Goal: Information Seeking & Learning: Learn about a topic

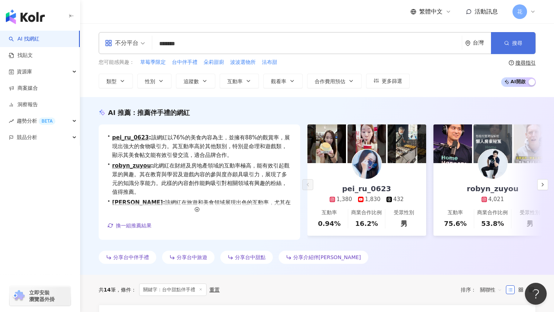
click at [511, 44] on button "搜尋" at bounding box center [513, 43] width 44 height 22
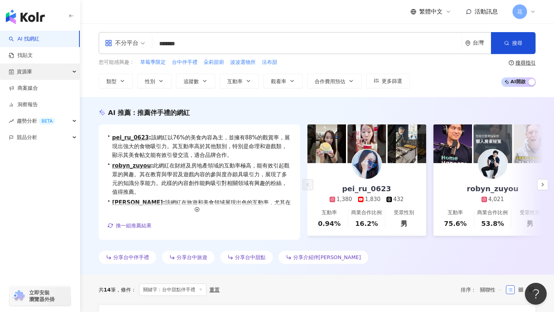
click at [51, 71] on div "資源庫" at bounding box center [40, 71] width 80 height 16
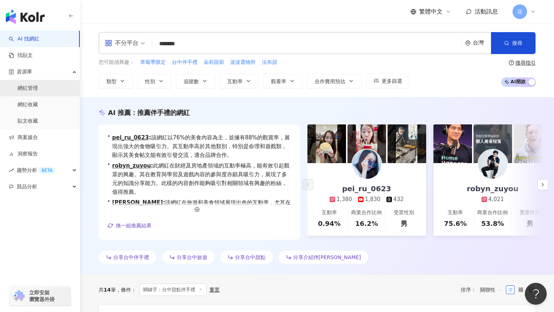
click at [38, 90] on link "網紅管理" at bounding box center [27, 88] width 20 height 7
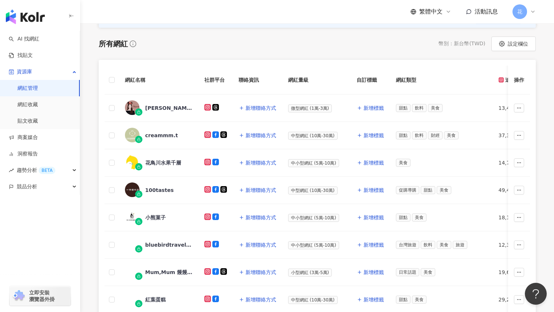
scroll to position [106, 0]
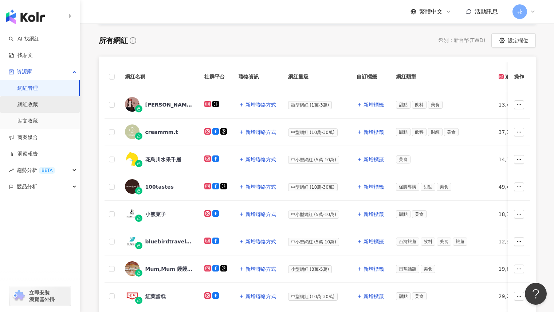
click at [38, 105] on link "網紅收藏" at bounding box center [27, 104] width 20 height 7
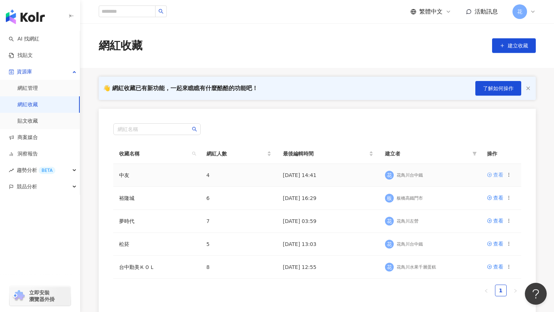
click at [497, 177] on div "查看" at bounding box center [498, 175] width 10 height 8
click at [492, 267] on icon at bounding box center [489, 266] width 5 height 5
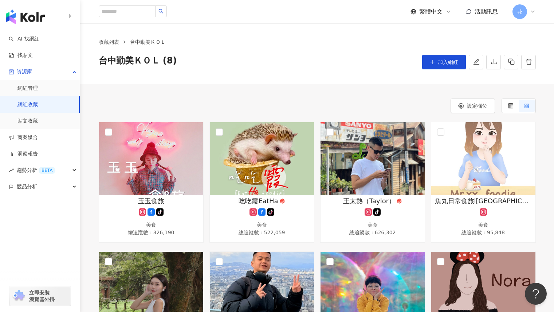
scroll to position [6, 0]
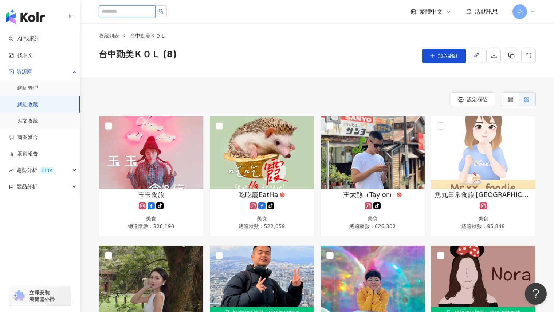
click at [137, 12] on input "search" at bounding box center [127, 11] width 57 height 12
type input "*"
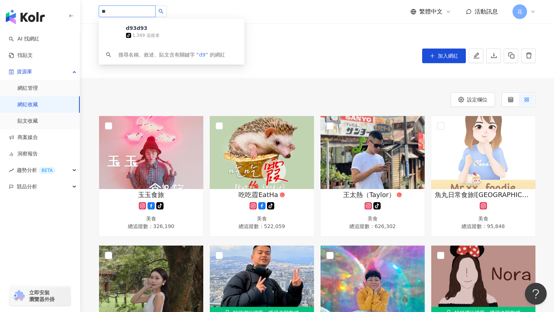
type input "*"
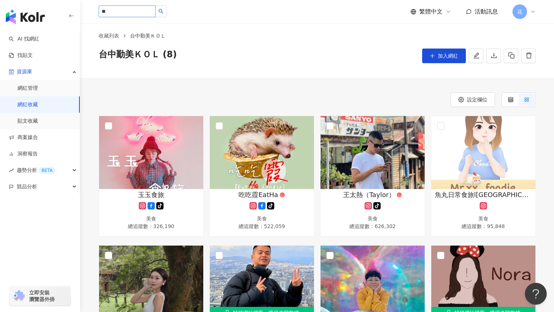
type input "**"
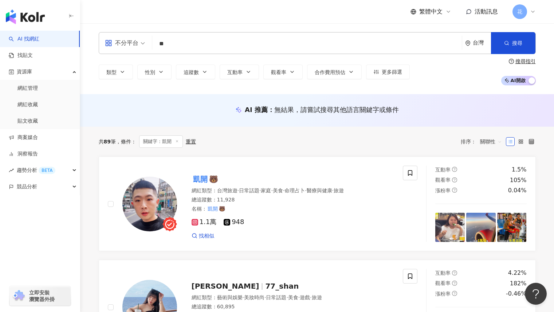
drag, startPoint x: 137, startPoint y: 12, endPoint x: 418, endPoint y: 146, distance: 311.1
click at [418, 146] on div "共 89 筆 條件 ： 關鍵字：凱開 重置 排序： 關聯性" at bounding box center [317, 141] width 437 height 12
click at [196, 40] on input "**" at bounding box center [307, 44] width 304 height 14
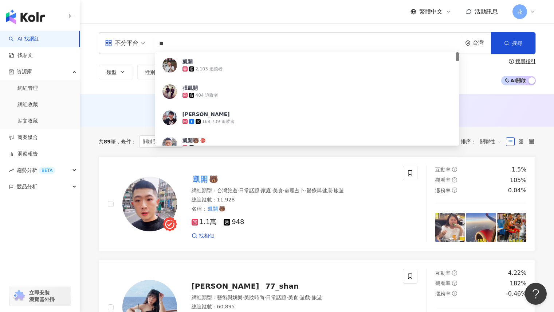
type input "*"
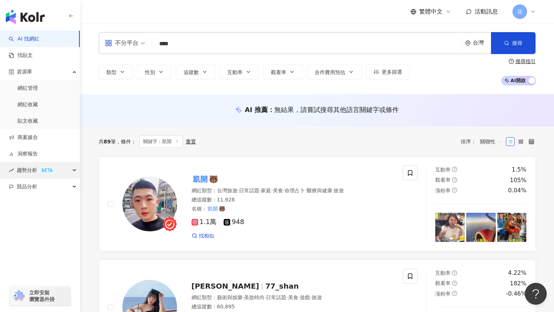
type input "****"
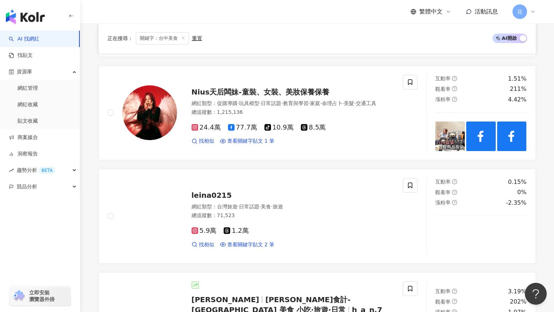
scroll to position [984, 0]
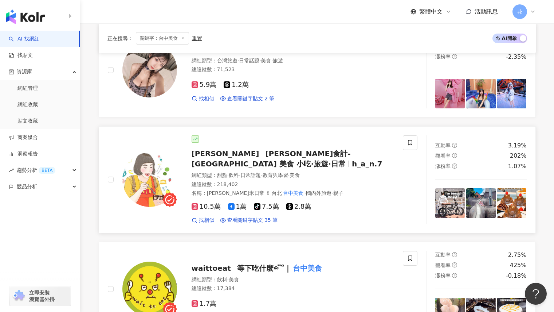
click at [348, 172] on div "網紅類型 ： 甜點 · 飲料 · 日常話題 · 教育與學習 · 美食" at bounding box center [293, 175] width 203 height 7
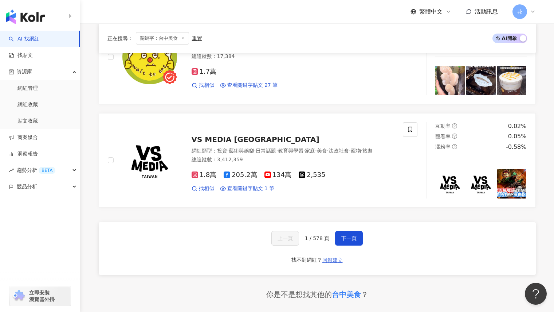
scroll to position [1312, 0]
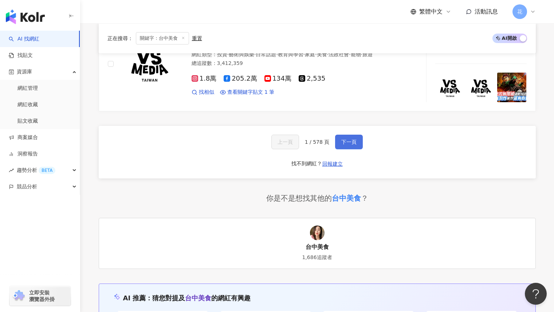
click at [353, 139] on span "下一頁" at bounding box center [348, 142] width 15 height 6
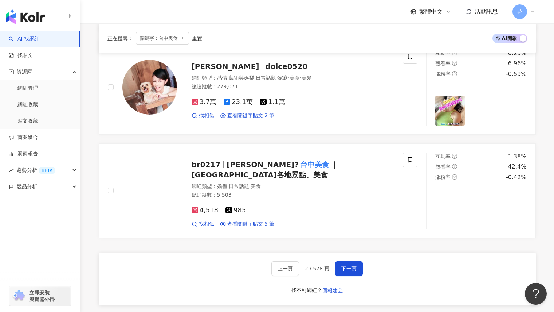
scroll to position [1166, 0]
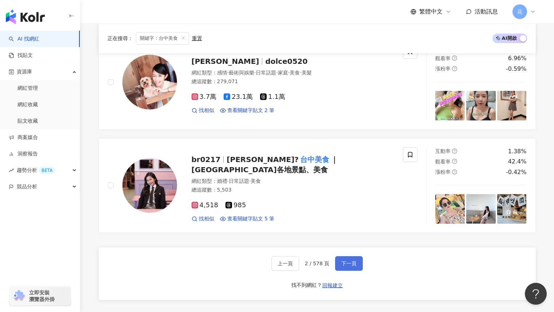
click at [347, 260] on span "下一頁" at bounding box center [348, 263] width 15 height 6
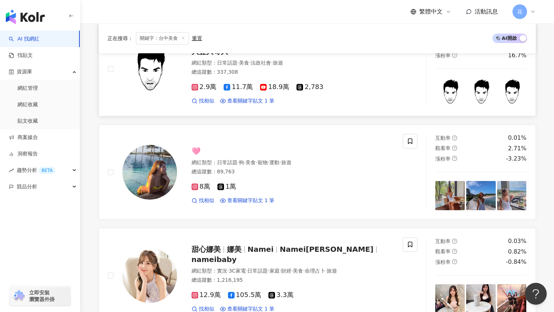
scroll to position [0, 0]
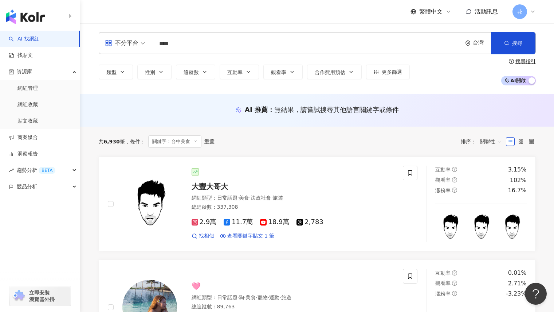
click at [195, 45] on input "****" at bounding box center [307, 44] width 304 height 14
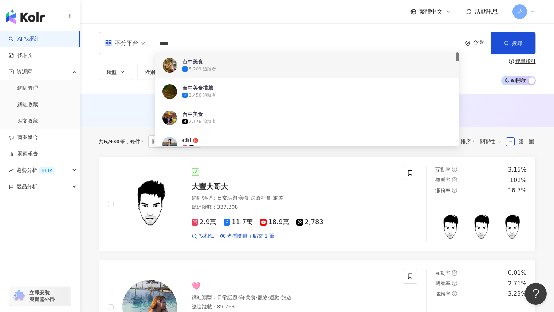
click at [142, 43] on span "不分平台" at bounding box center [125, 43] width 40 height 12
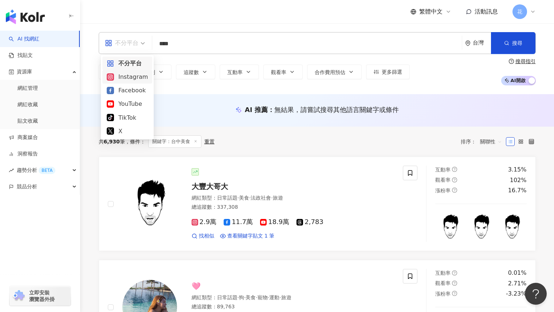
click at [138, 81] on div "Instagram" at bounding box center [127, 76] width 41 height 9
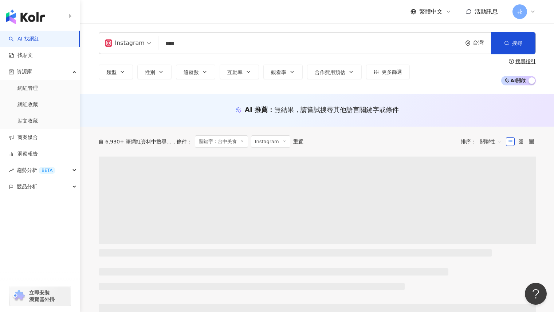
click at [193, 48] on input "****" at bounding box center [310, 44] width 298 height 14
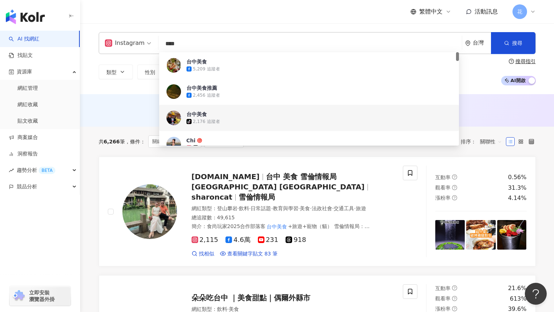
scroll to position [36, 0]
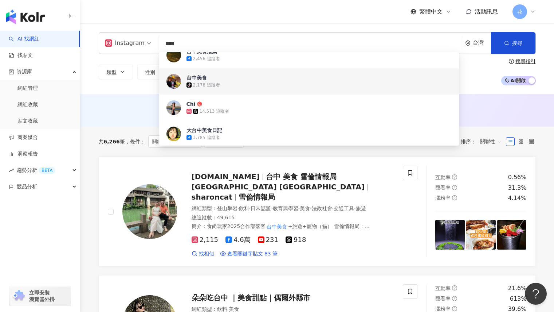
click at [150, 90] on div "Instagram **** 台灣 搜尋 a82dd3a9-8254-4d95-a7d9-c4137a14bc31 90a1e86f-3022-4aa3-a0…" at bounding box center [317, 58] width 474 height 71
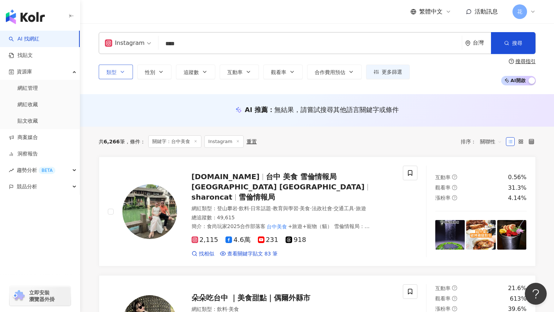
click at [121, 74] on icon "button" at bounding box center [123, 72] width 6 height 6
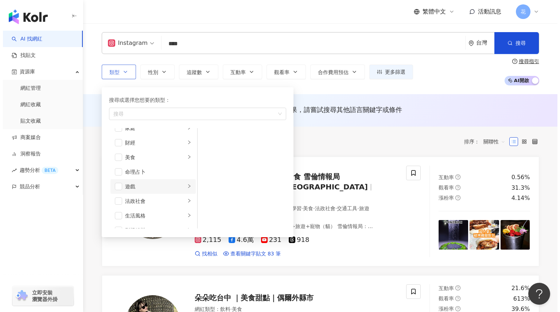
scroll to position [70, 0]
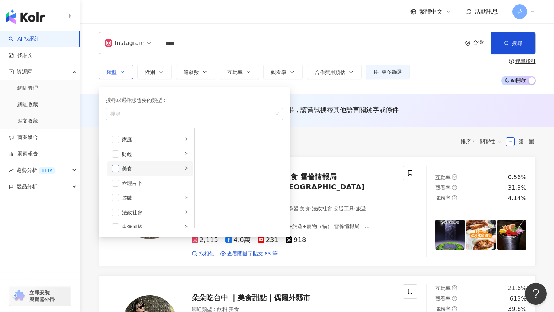
click at [117, 170] on span "button" at bounding box center [115, 168] width 7 height 7
click at [183, 170] on li "美食" at bounding box center [149, 168] width 85 height 15
click at [209, 168] on li "甜點" at bounding box center [239, 165] width 86 height 15
click at [206, 167] on span "button" at bounding box center [203, 165] width 7 height 7
click at [208, 195] on li "食譜" at bounding box center [239, 195] width 86 height 15
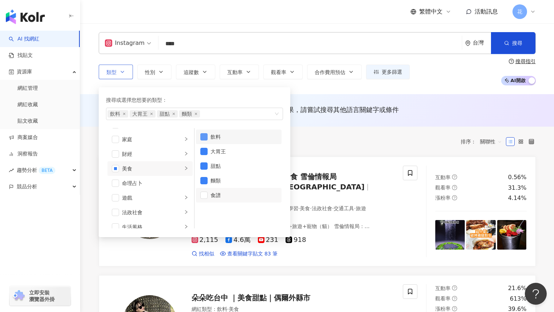
click at [204, 136] on span "button" at bounding box center [203, 136] width 7 height 7
click at [206, 179] on span "button" at bounding box center [203, 180] width 7 height 7
click at [207, 151] on span "button" at bounding box center [203, 151] width 7 height 7
click at [358, 83] on div "類型 搜尋或選擇您想要的類型： 甜點 藝術與娛樂 美妝時尚 氣候和環境 日常話題 教育與學習 家庭 財經 美食 命理占卜 遊戲 法政社會 生活風格 影視娛樂 …" at bounding box center [317, 71] width 437 height 27
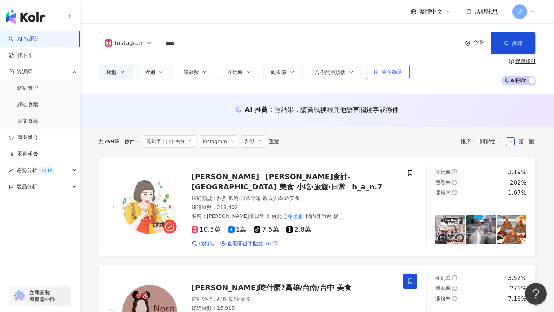
click at [390, 74] on span "更多篩選" at bounding box center [392, 72] width 20 height 6
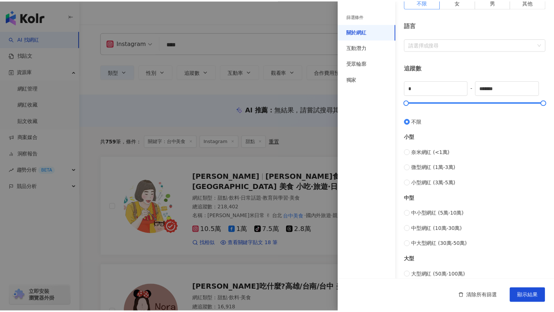
scroll to position [146, 0]
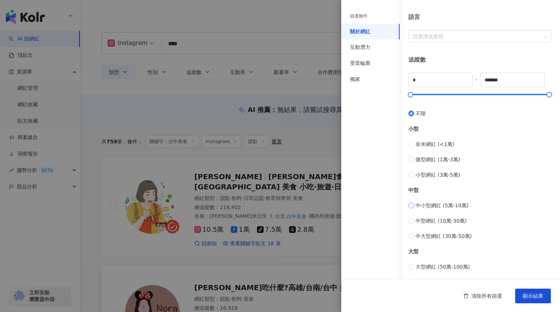
click at [414, 204] on label "中小型網紅 (5萬-10萬)" at bounding box center [479, 205] width 143 height 8
type input "*****"
type input "******"
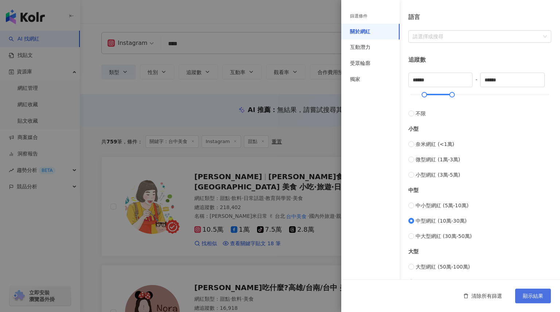
click at [537, 299] on button "顯示結果" at bounding box center [533, 295] width 36 height 15
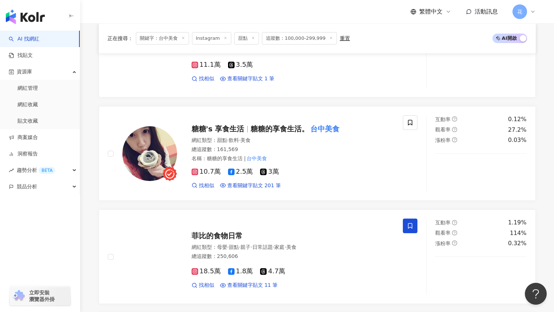
scroll to position [583, 0]
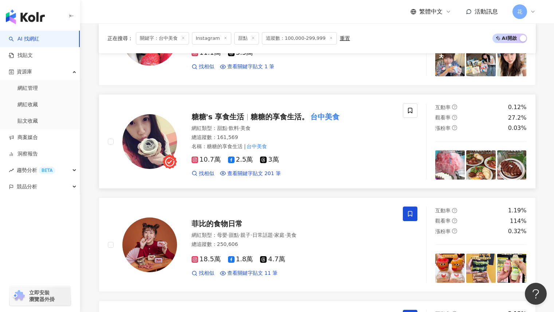
click at [345, 158] on div "10.7萬 2.5萬 3萬" at bounding box center [293, 160] width 203 height 8
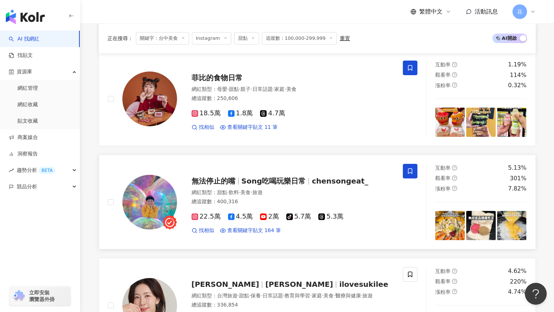
click at [368, 204] on div "總追蹤數 ： 400,316" at bounding box center [293, 201] width 203 height 7
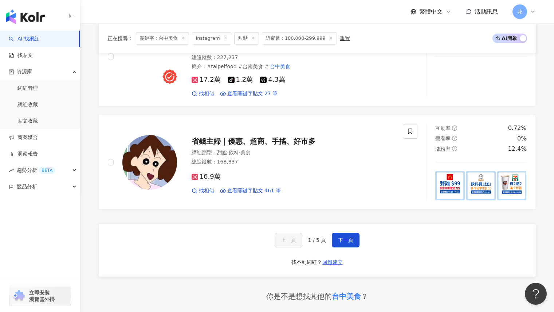
scroll to position [1202, 0]
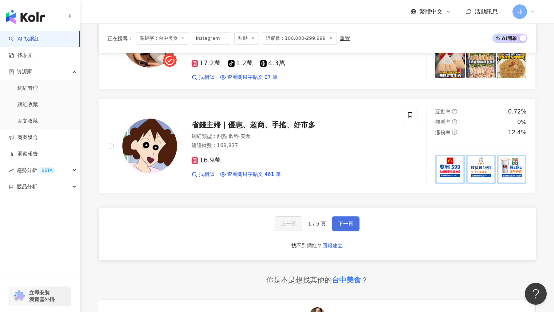
click at [342, 224] on button "下一頁" at bounding box center [346, 223] width 28 height 15
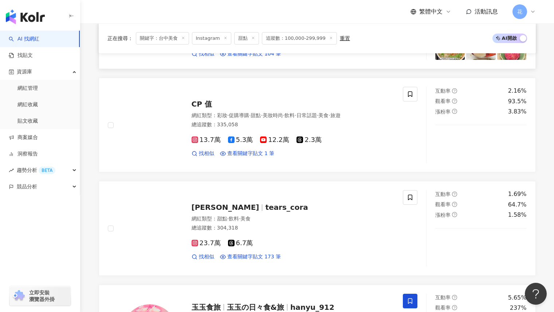
scroll to position [437, 0]
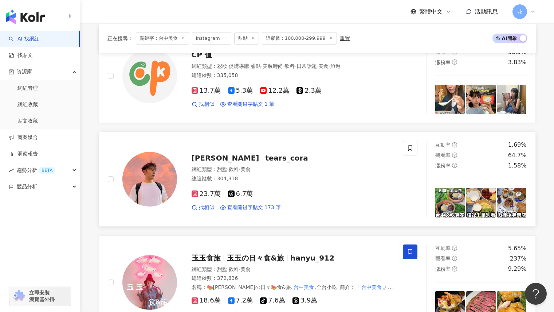
click at [332, 188] on div "23.7萬 6.7萬 找相似 查看關鍵字貼文 173 筆" at bounding box center [293, 197] width 203 height 27
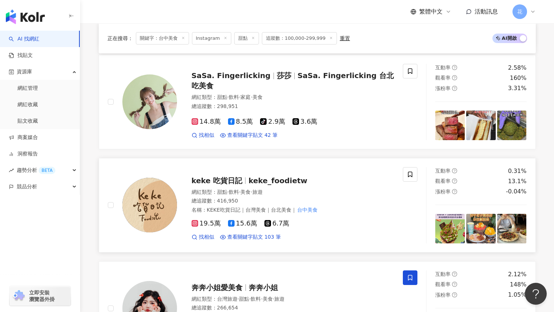
scroll to position [729, 0]
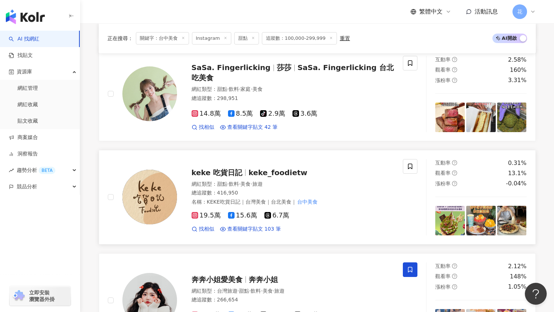
click at [158, 196] on img at bounding box center [149, 196] width 55 height 55
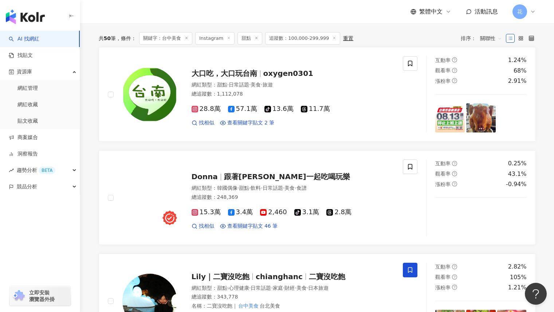
scroll to position [0, 0]
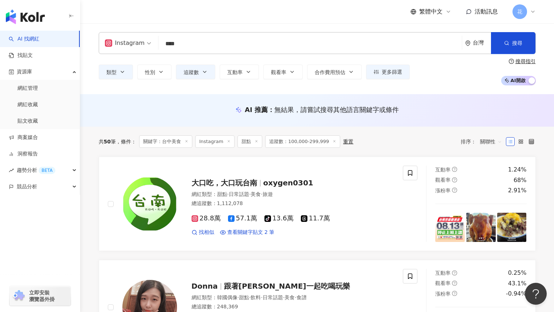
click at [195, 42] on input "****" at bounding box center [310, 44] width 298 height 14
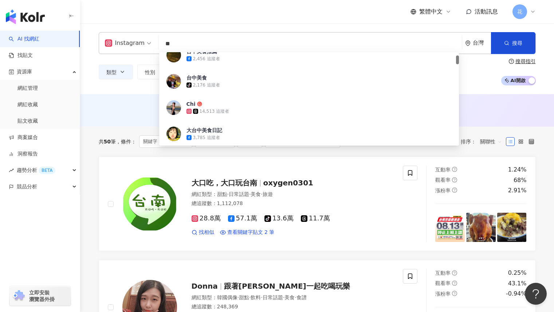
type input "*"
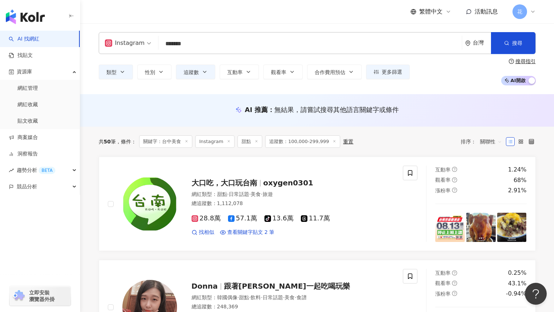
type input "*******"
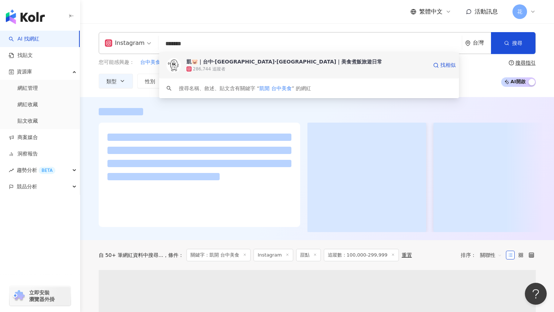
click at [228, 65] on div "286,744 追蹤者" at bounding box center [307, 68] width 241 height 7
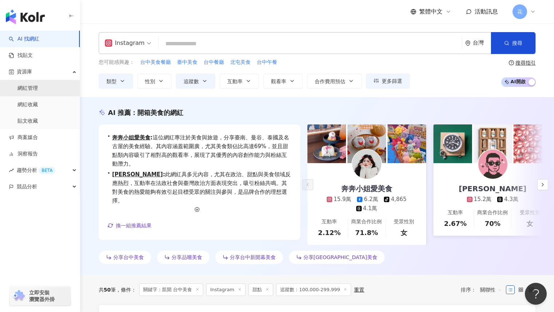
click at [38, 89] on link "網紅管理" at bounding box center [27, 88] width 20 height 7
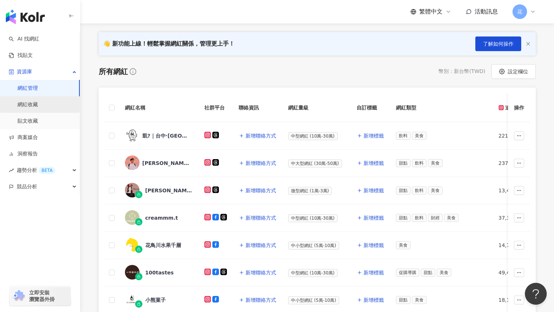
scroll to position [73, 0]
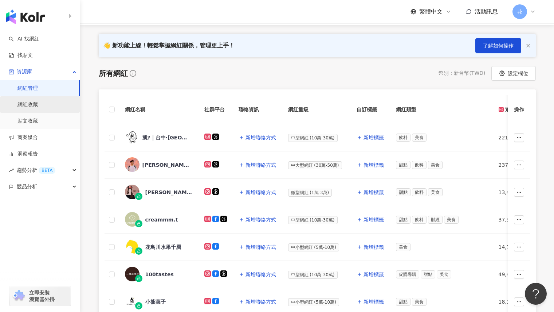
click at [38, 108] on link "網紅收藏" at bounding box center [27, 104] width 20 height 7
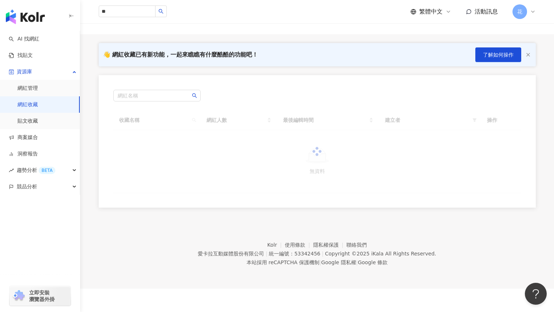
click at [38, 105] on link "網紅收藏" at bounding box center [27, 104] width 20 height 7
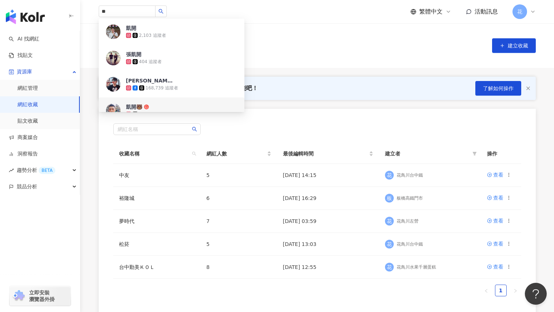
click at [433, 128] on div "網紅名稱" at bounding box center [317, 129] width 408 height 12
click at [329, 132] on div "網紅名稱" at bounding box center [317, 129] width 408 height 12
click at [501, 173] on div "查看" at bounding box center [498, 175] width 10 height 8
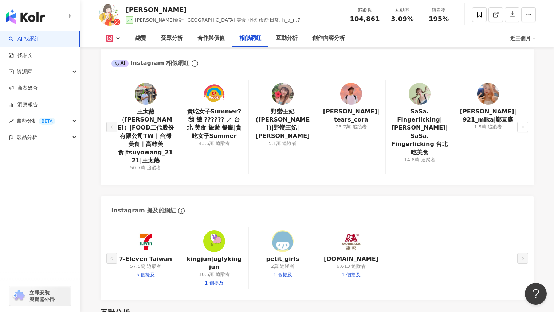
scroll to position [1166, 0]
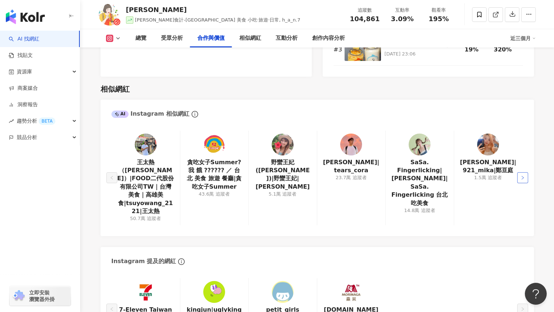
click at [521, 175] on icon "right" at bounding box center [523, 177] width 4 height 4
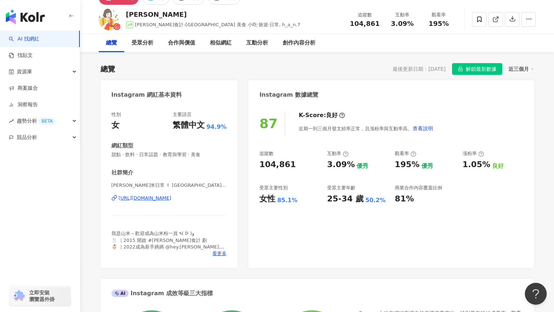
scroll to position [0, 0]
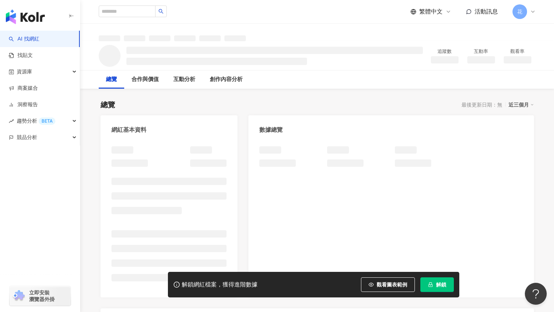
click at [394, 283] on span "觀看圖表範例" at bounding box center [392, 284] width 31 height 6
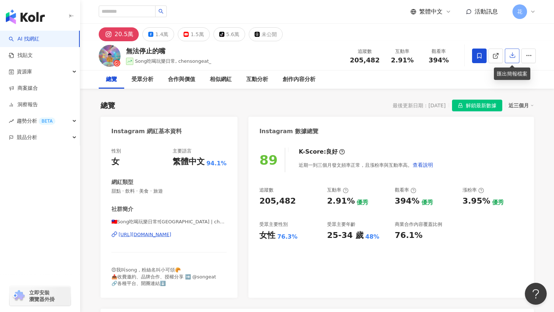
click at [513, 58] on icon "button" at bounding box center [512, 55] width 7 height 7
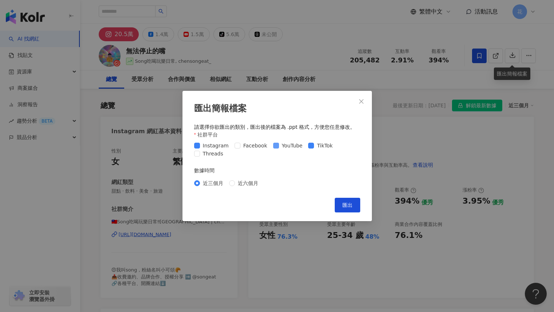
click at [275, 145] on span at bounding box center [276, 145] width 6 height 6
click at [314, 144] on span "TikTok" at bounding box center [324, 145] width 21 height 8
click at [352, 205] on span "匯出" at bounding box center [347, 205] width 10 height 6
click at [362, 101] on icon "close" at bounding box center [361, 101] width 4 height 4
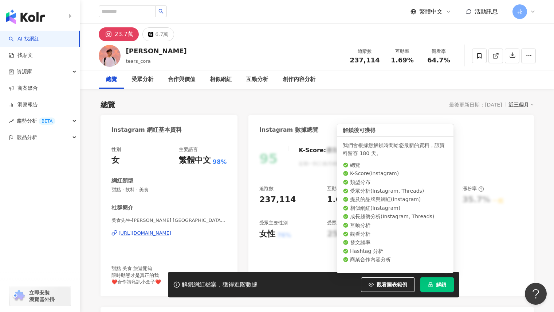
click at [440, 287] on span "解鎖" at bounding box center [441, 284] width 10 height 6
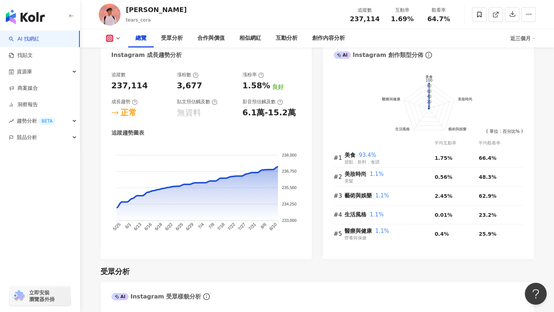
scroll to position [401, 0]
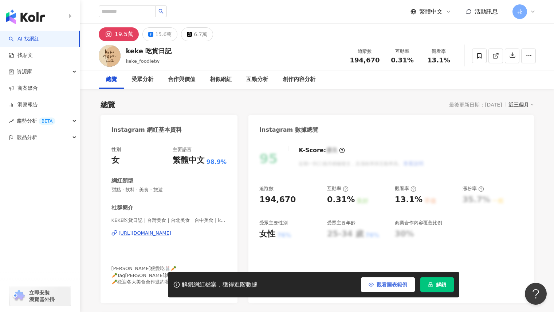
click at [399, 282] on span "觀看圖表範例" at bounding box center [392, 284] width 31 height 6
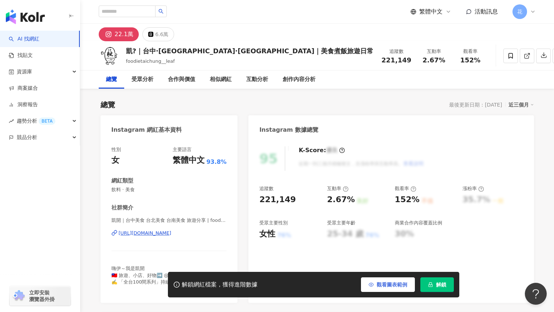
click at [393, 283] on span "觀看圖表範例" at bounding box center [392, 284] width 31 height 6
click at [443, 286] on span "解鎖" at bounding box center [441, 284] width 10 height 6
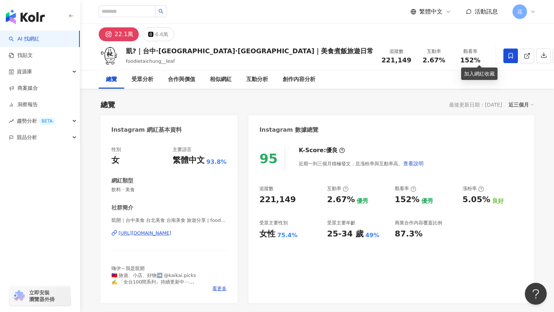
click at [504, 62] on span at bounding box center [511, 55] width 15 height 15
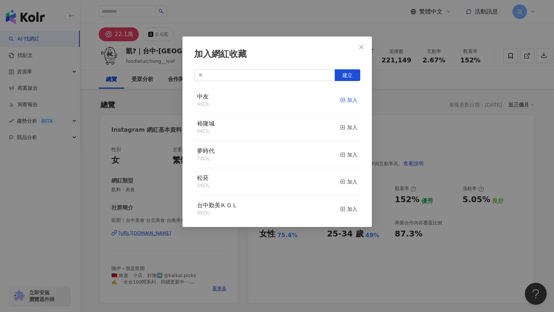
click at [340, 100] on div "加入" at bounding box center [348, 100] width 17 height 8
click at [361, 46] on icon "close" at bounding box center [362, 47] width 6 height 6
click at [359, 47] on div "加入網紅收藏 建立 中友 5 KOL 已加入 裕隆城 6 KOL 加入 夢時代 7 KOL 加入 松菸 5 KOL 加入 台中勤美ＫＯＬ 8 KOL 加入" at bounding box center [277, 156] width 554 height 312
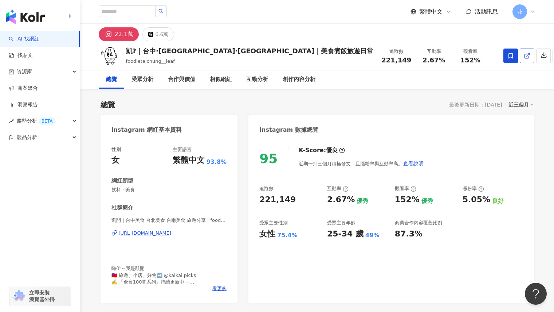
click at [524, 56] on icon at bounding box center [527, 55] width 7 height 7
click at [541, 57] on icon "button" at bounding box center [544, 55] width 7 height 7
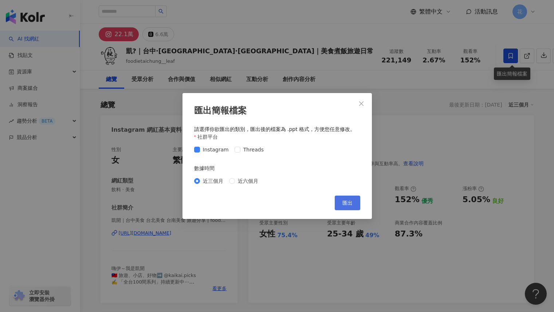
click at [344, 201] on span "匯出" at bounding box center [347, 203] width 10 height 6
click at [364, 102] on span "Close" at bounding box center [361, 104] width 15 height 6
